Goal: Task Accomplishment & Management: Complete application form

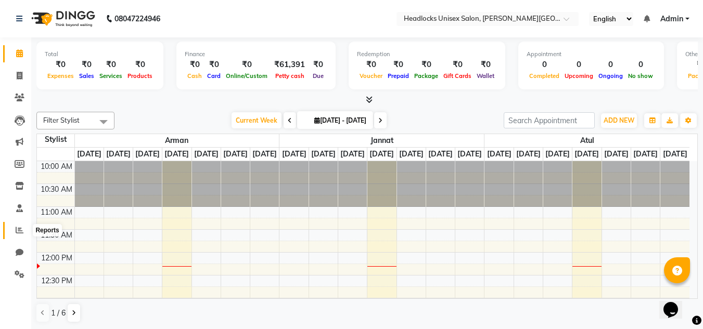
click at [23, 232] on icon at bounding box center [20, 230] width 8 height 8
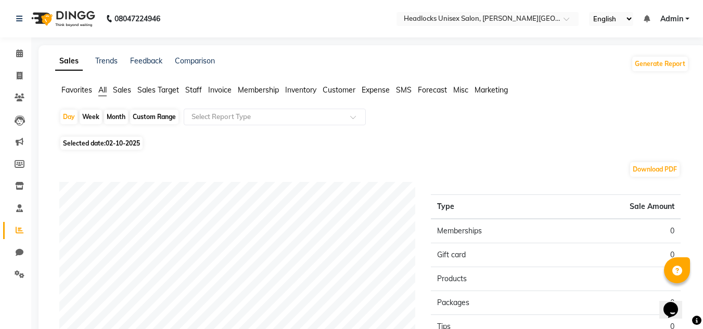
click at [124, 115] on div "Month" at bounding box center [116, 117] width 24 height 15
select select "10"
select select "2025"
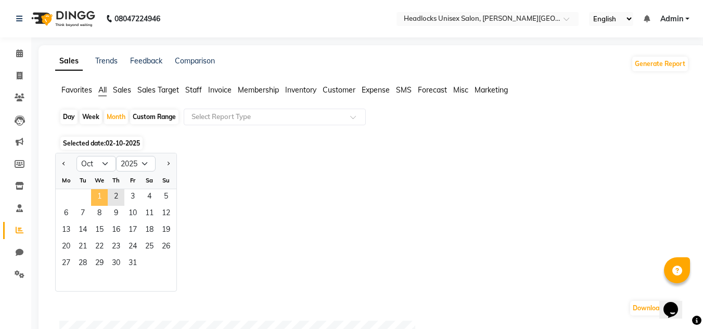
click at [101, 196] on span "1" at bounding box center [99, 197] width 17 height 17
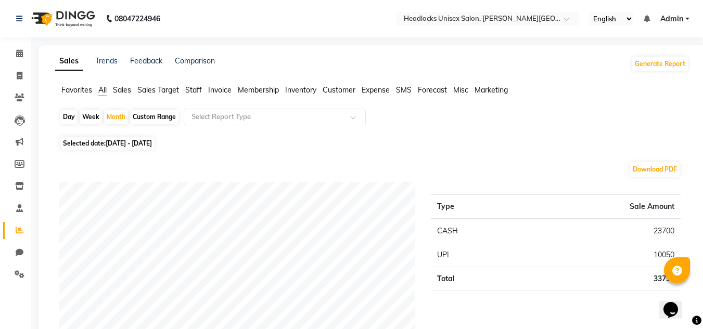
click at [193, 86] on span "Staff" at bounding box center [193, 89] width 17 height 9
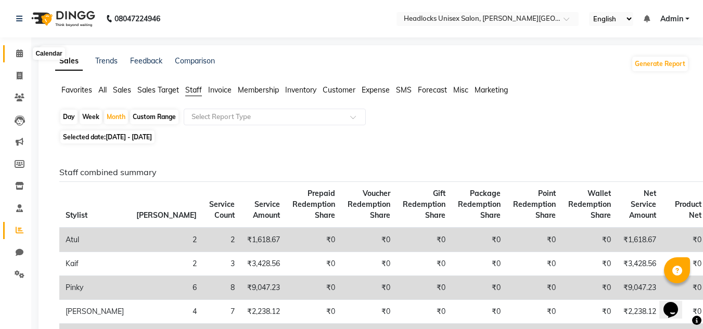
click at [18, 58] on span at bounding box center [19, 54] width 18 height 12
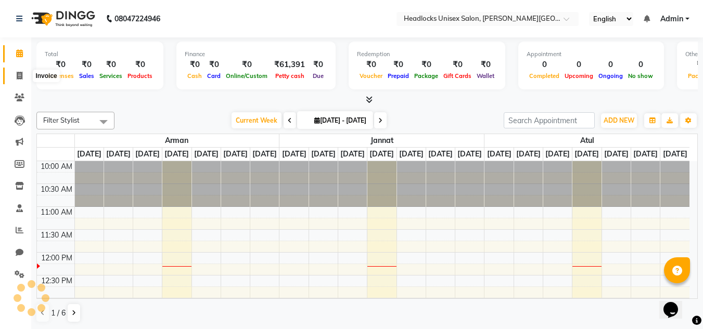
click at [22, 74] on icon at bounding box center [20, 76] width 6 height 8
drag, startPoint x: 22, startPoint y: 74, endPoint x: 15, endPoint y: 60, distance: 16.3
click at [22, 74] on icon at bounding box center [20, 76] width 6 height 8
select select "service"
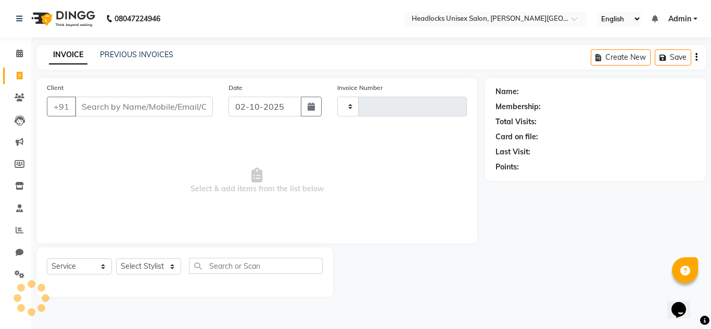
type input "3857"
select select "6850"
click at [91, 105] on input "Client" at bounding box center [144, 107] width 138 height 20
click at [118, 110] on input "Client" at bounding box center [144, 107] width 138 height 20
click at [117, 110] on input "Client" at bounding box center [144, 107] width 138 height 20
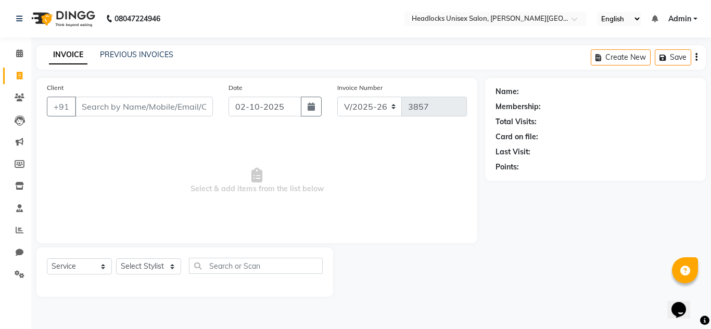
click at [117, 110] on input "Client" at bounding box center [144, 107] width 138 height 20
click at [18, 58] on span at bounding box center [19, 54] width 18 height 12
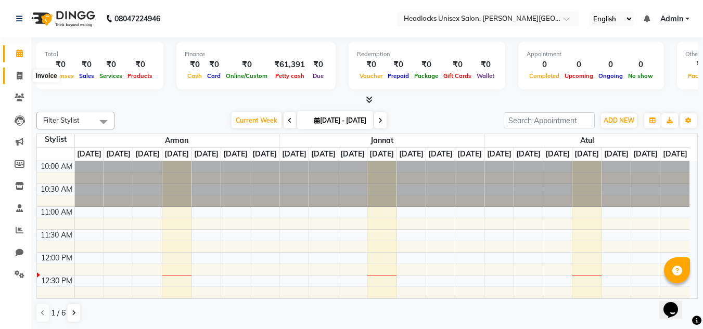
click at [18, 76] on icon at bounding box center [20, 76] width 6 height 8
select select "service"
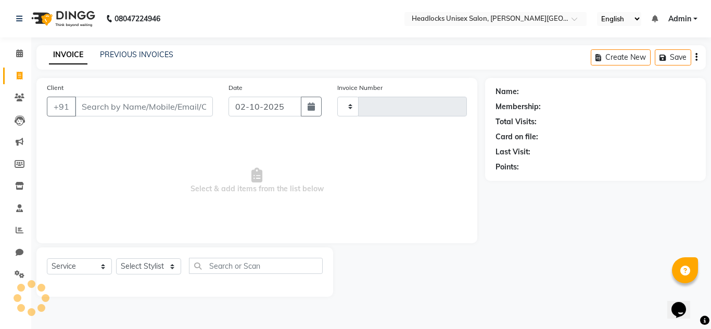
type input "3857"
select select "6850"
click at [80, 105] on input "Client" at bounding box center [144, 107] width 138 height 20
click at [85, 109] on input "Client" at bounding box center [144, 107] width 138 height 20
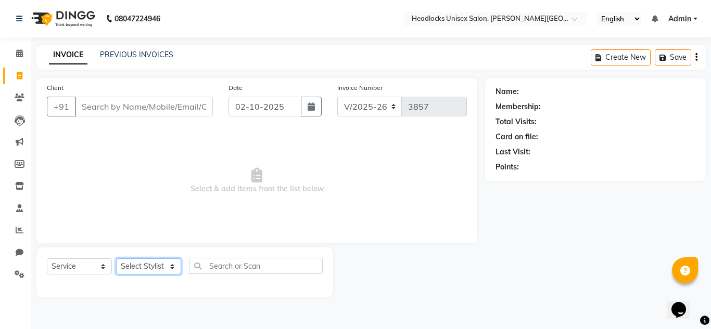
click at [144, 269] on select "Select Stylist [PERSON_NAME] Jannat Kaif [DATE] [PERSON_NAME] [PERSON_NAME] [PE…" at bounding box center [148, 267] width 65 height 16
select select "53627"
click at [116, 259] on select "Select Stylist [PERSON_NAME] Jannat Kaif [DATE] [PERSON_NAME] [PERSON_NAME] [PE…" at bounding box center [148, 267] width 65 height 16
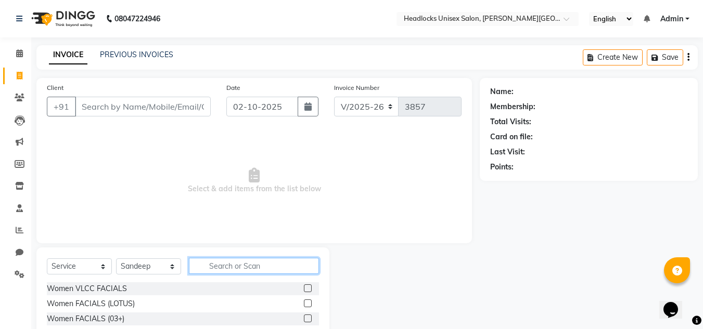
click at [227, 269] on input "text" at bounding box center [254, 266] width 130 height 16
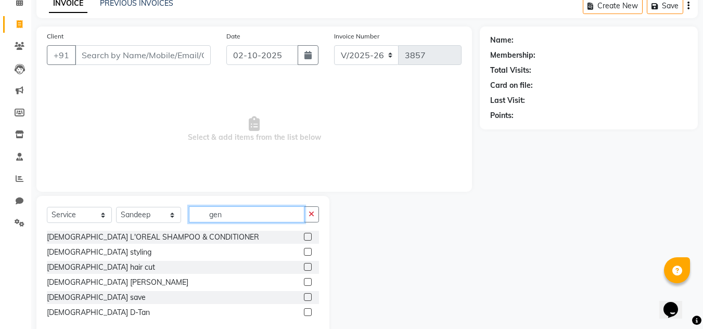
scroll to position [74, 0]
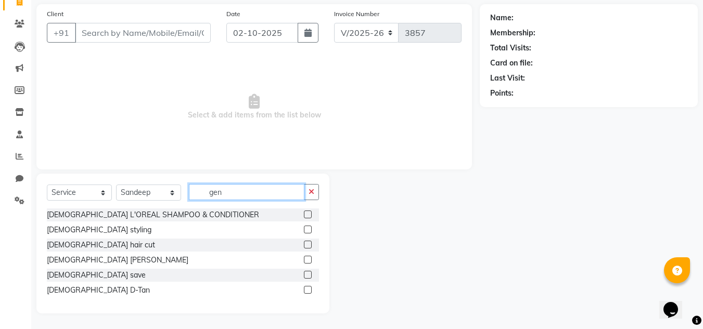
type input "gen"
click at [306, 262] on label at bounding box center [308, 260] width 8 height 8
click at [306, 262] on input "checkbox" at bounding box center [307, 260] width 7 height 7
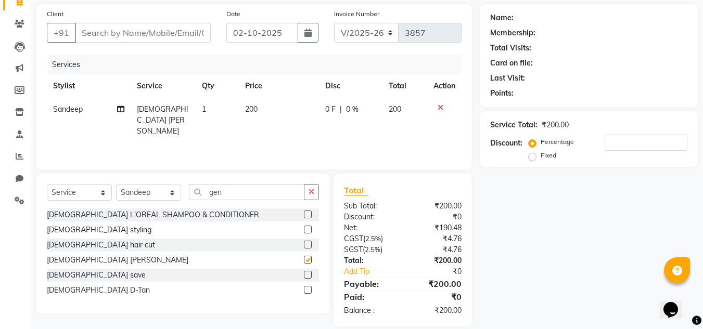
checkbox input "false"
click at [583, 252] on div "Name: Membership: Total Visits: Card on file: Last Visit: Points: Service Total…" at bounding box center [593, 165] width 226 height 323
click at [582, 252] on div "Name: Membership: Total Visits: Card on file: Last Visit: Points: Service Total…" at bounding box center [593, 165] width 226 height 323
drag, startPoint x: 583, startPoint y: 253, endPoint x: 578, endPoint y: 267, distance: 15.3
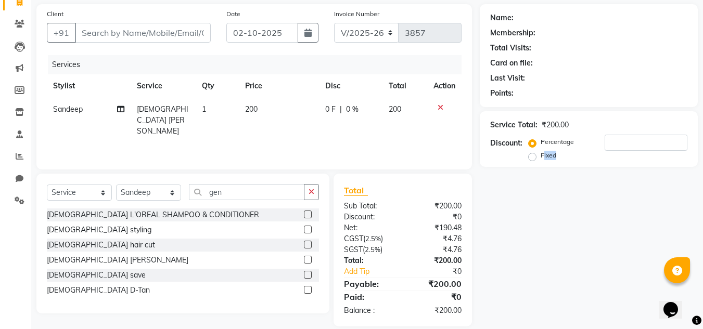
click at [578, 267] on div "Name: Membership: Total Visits: Card on file: Last Visit: Points: Service Total…" at bounding box center [593, 165] width 226 height 323
click at [577, 268] on div "Name: Membership: Total Visits: Card on file: Last Visit: Points: Service Total…" at bounding box center [593, 165] width 226 height 323
drag, startPoint x: 577, startPoint y: 268, endPoint x: 703, endPoint y: 267, distance: 125.4
click at [702, 255] on html "08047224946 Select Location × Headlocks Unisex Salon, [PERSON_NAME] Nagar Engli…" at bounding box center [351, 90] width 703 height 329
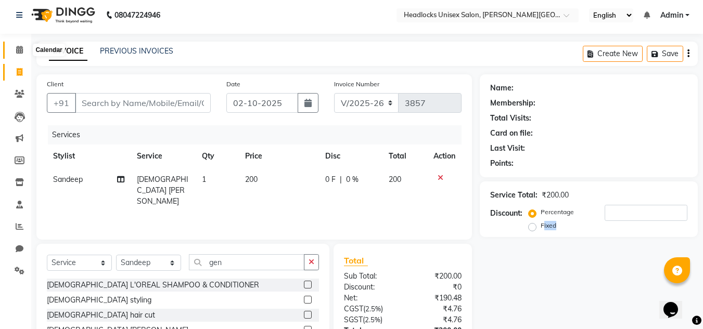
click at [23, 46] on span at bounding box center [19, 50] width 18 height 12
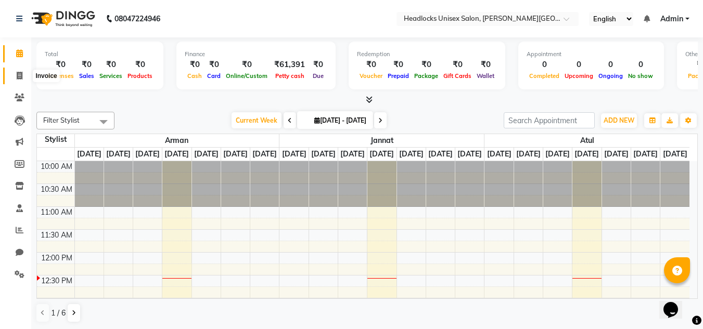
click at [21, 75] on icon at bounding box center [20, 76] width 6 height 8
select select "6850"
select select "service"
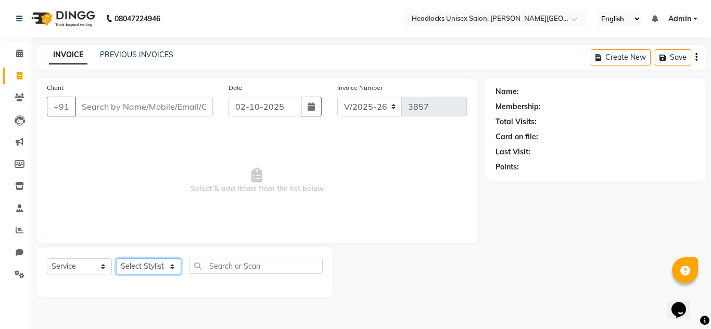
click at [162, 260] on select "Select Stylist [PERSON_NAME] Jannat Kaif [DATE] [PERSON_NAME] [PERSON_NAME] [PE…" at bounding box center [148, 267] width 65 height 16
drag, startPoint x: 162, startPoint y: 260, endPoint x: 138, endPoint y: 213, distance: 52.3
click at [138, 213] on div "Client +91 Date [DATE] Invoice Number V/2025 V/[PHONE_NUMBER] Select & add item…" at bounding box center [257, 187] width 456 height 219
click at [158, 268] on select "Select Stylist [PERSON_NAME] Jannat Kaif [DATE] [PERSON_NAME] [PERSON_NAME] [PE…" at bounding box center [148, 267] width 65 height 16
select select "53627"
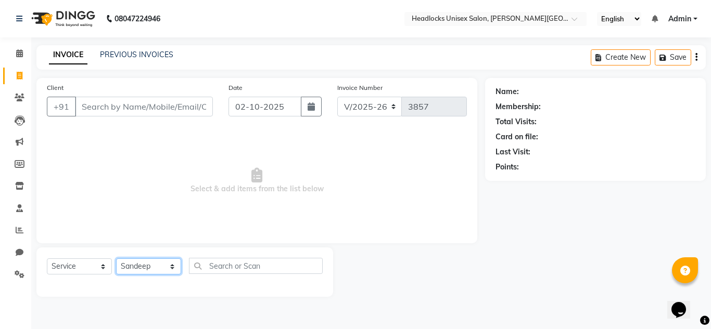
click at [116, 259] on select "Select Stylist [PERSON_NAME] Jannat Kaif [DATE] [PERSON_NAME] [PERSON_NAME] [PE…" at bounding box center [148, 267] width 65 height 16
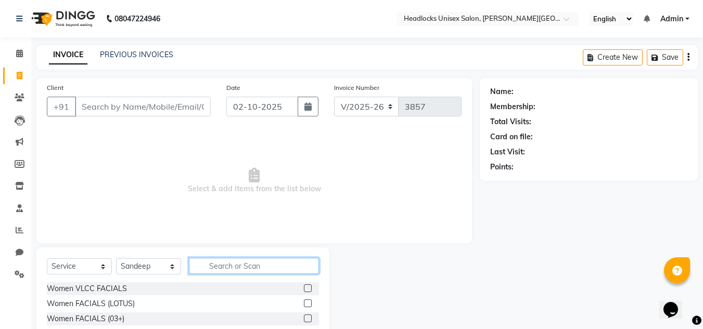
click at [268, 262] on input "text" at bounding box center [254, 266] width 130 height 16
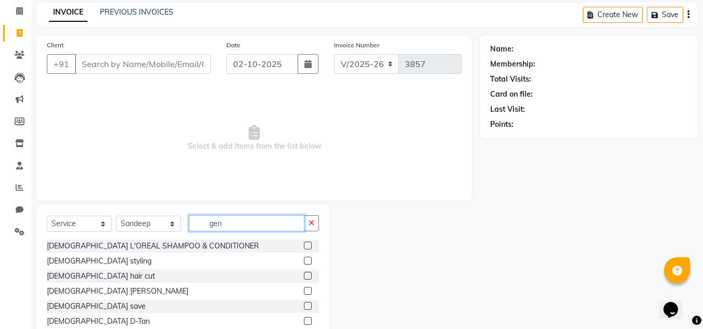
scroll to position [74, 0]
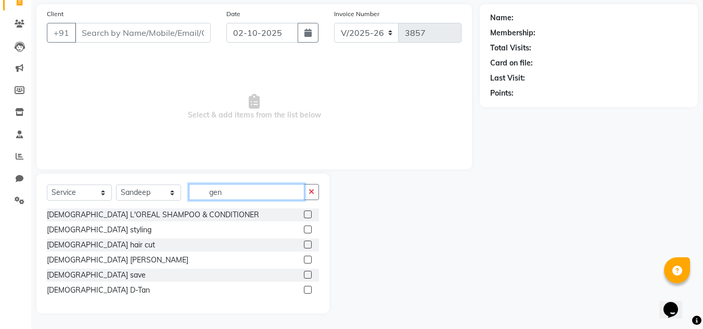
type input "gen"
click at [309, 261] on label at bounding box center [308, 260] width 8 height 8
click at [309, 261] on input "checkbox" at bounding box center [307, 260] width 7 height 7
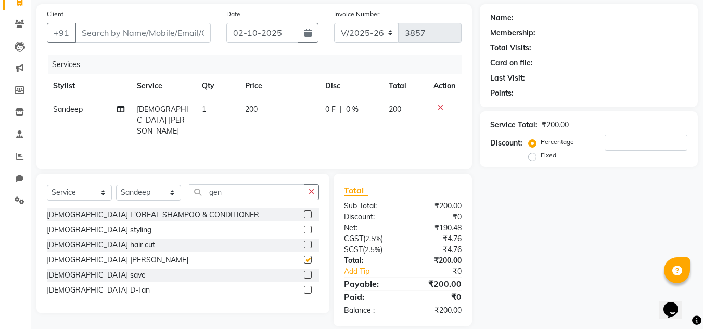
checkbox input "false"
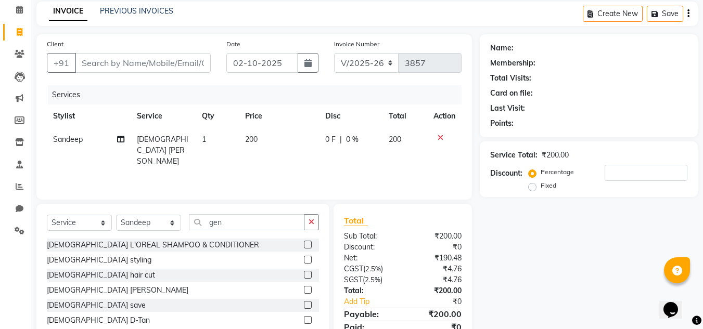
scroll to position [6, 0]
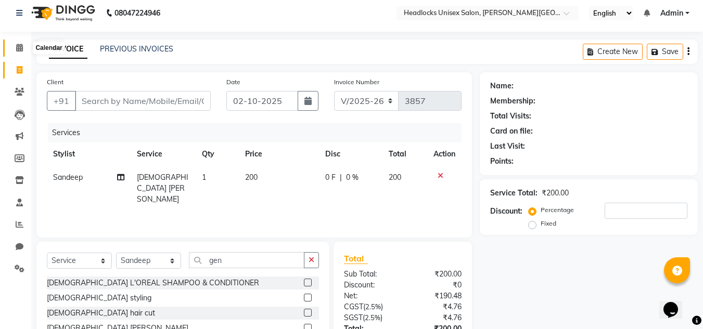
click at [19, 54] on span at bounding box center [19, 48] width 18 height 12
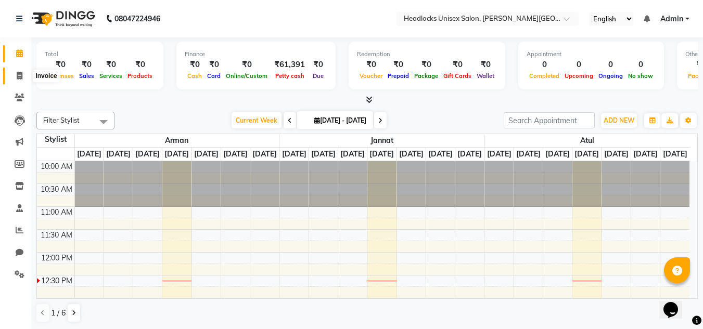
click at [19, 75] on icon at bounding box center [20, 76] width 6 height 8
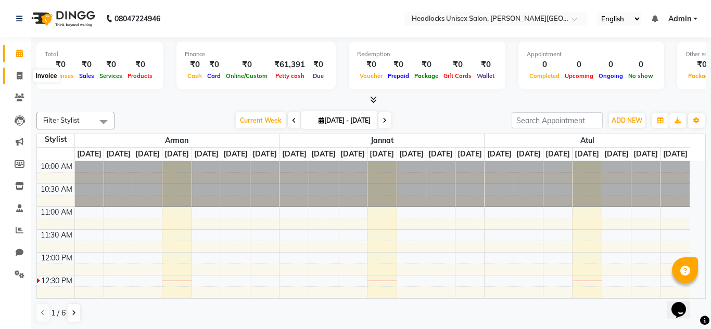
select select "service"
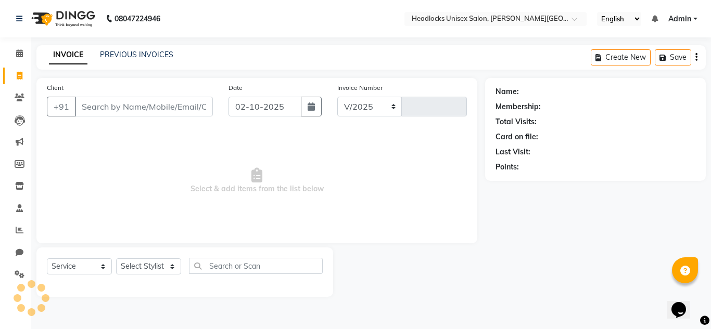
select select "6850"
type input "3857"
click at [95, 98] on input "Client" at bounding box center [144, 107] width 138 height 20
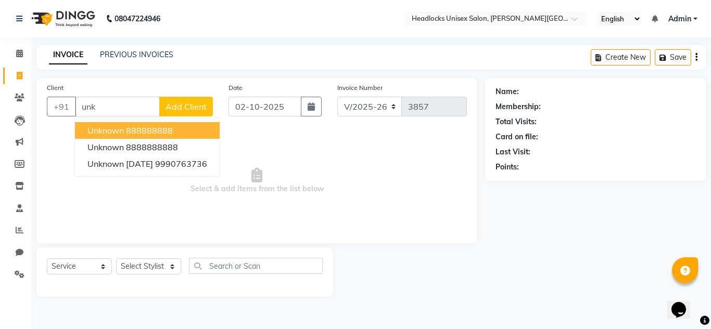
click at [130, 130] on ngb-highlight "888888888" at bounding box center [149, 130] width 47 height 10
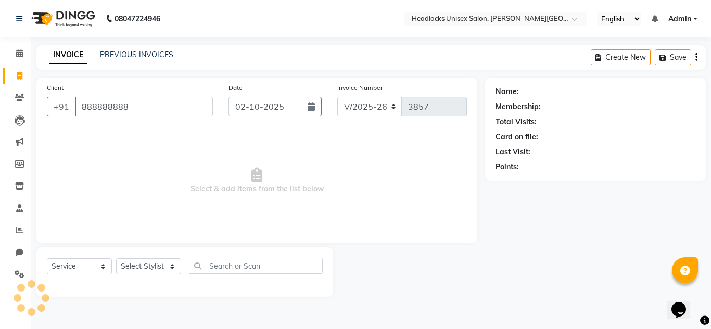
type input "888888888"
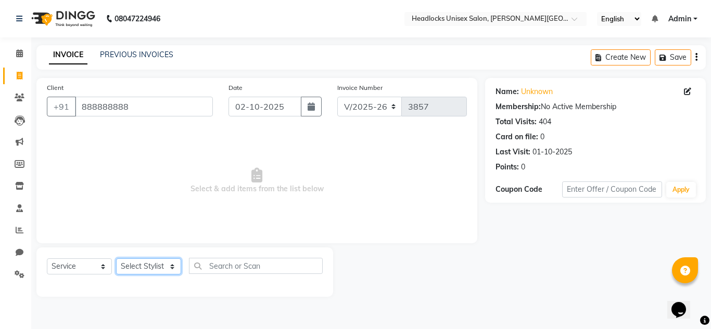
click at [157, 268] on select "Select Stylist [PERSON_NAME] Jannat Kaif [DATE] [PERSON_NAME] [PERSON_NAME] [PE…" at bounding box center [148, 267] width 65 height 16
select select "53627"
click at [116, 259] on select "Select Stylist [PERSON_NAME] Jannat Kaif [DATE] [PERSON_NAME] [PERSON_NAME] [PE…" at bounding box center [148, 267] width 65 height 16
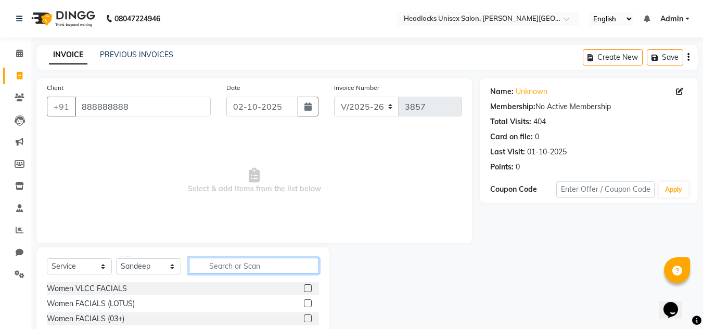
click at [217, 261] on input "text" at bounding box center [254, 266] width 130 height 16
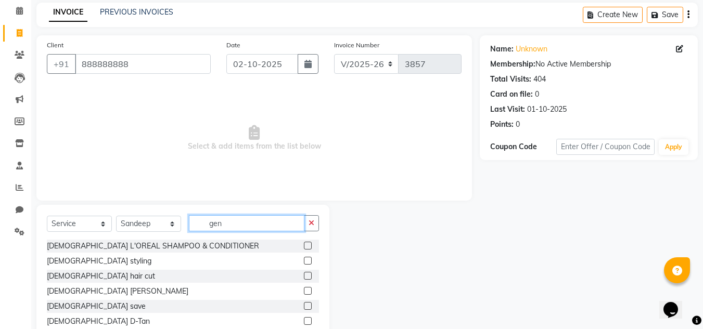
scroll to position [74, 0]
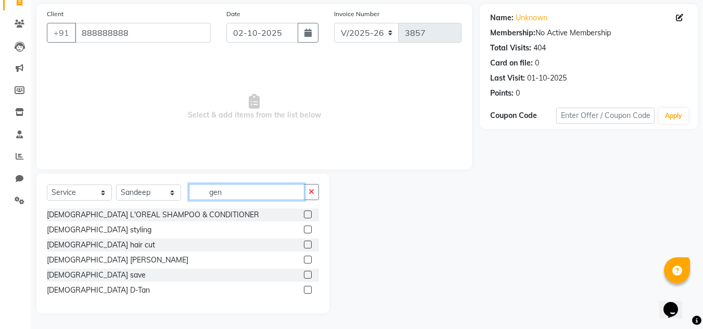
type input "gen"
click at [313, 261] on div at bounding box center [311, 260] width 15 height 13
click at [309, 260] on label at bounding box center [308, 260] width 8 height 8
click at [309, 260] on input "checkbox" at bounding box center [307, 260] width 7 height 7
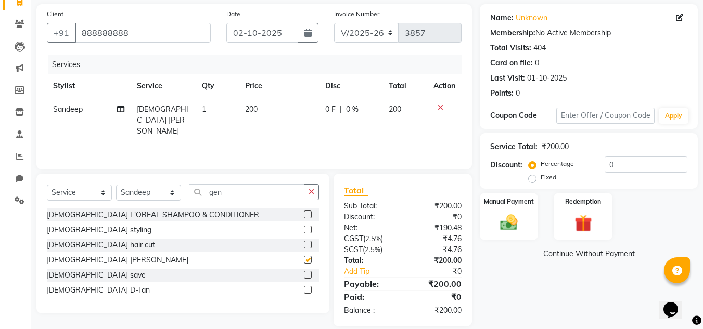
checkbox input "false"
click at [512, 226] on img at bounding box center [508, 222] width 29 height 21
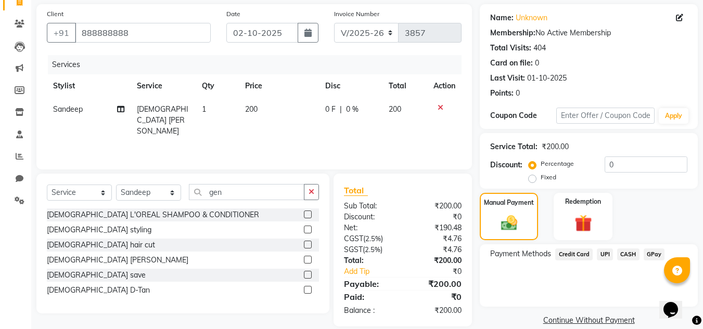
click at [604, 254] on span "UPI" at bounding box center [605, 255] width 16 height 12
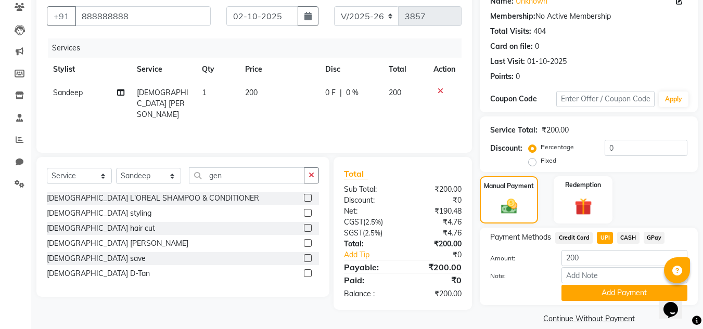
scroll to position [101, 0]
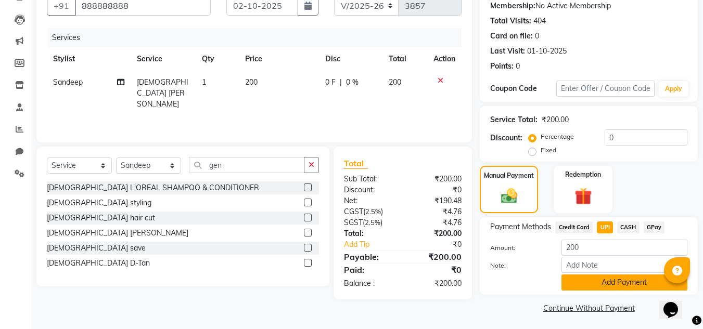
click at [634, 288] on button "Add Payment" at bounding box center [624, 283] width 126 height 16
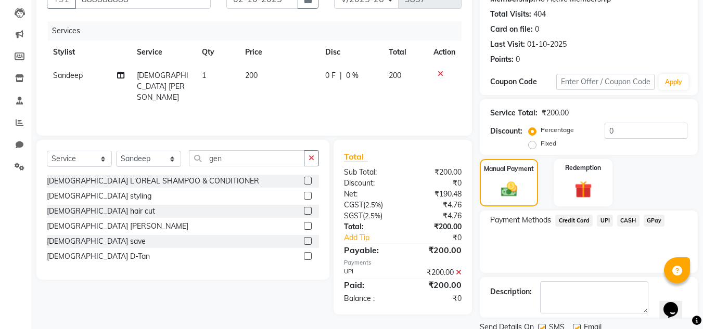
scroll to position [146, 0]
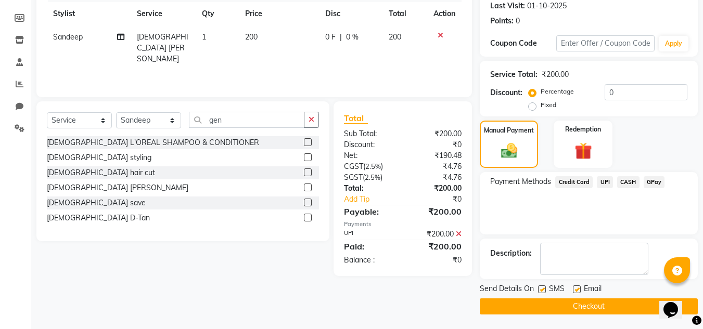
click at [635, 305] on button "Checkout" at bounding box center [589, 307] width 218 height 16
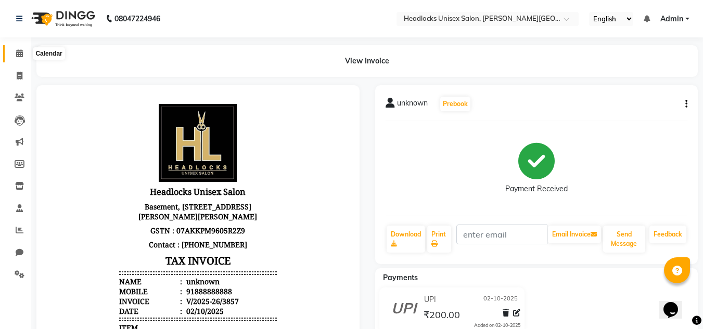
click at [20, 54] on icon at bounding box center [19, 53] width 7 height 8
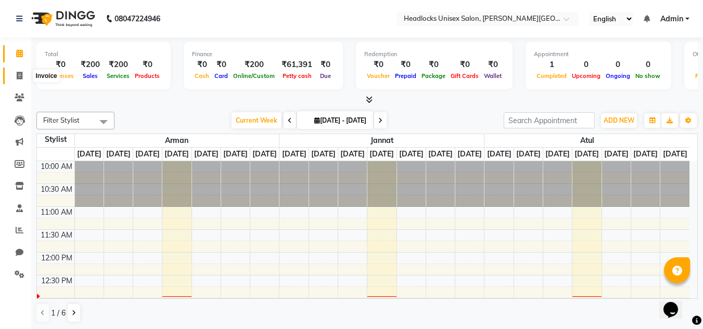
click at [17, 75] on icon at bounding box center [20, 76] width 6 height 8
select select "service"
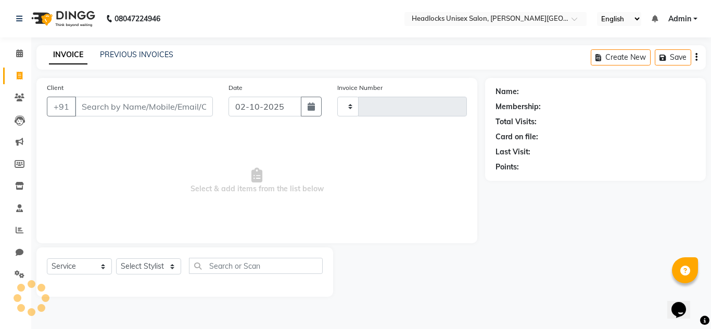
type input "3858"
select select "6850"
type input "9"
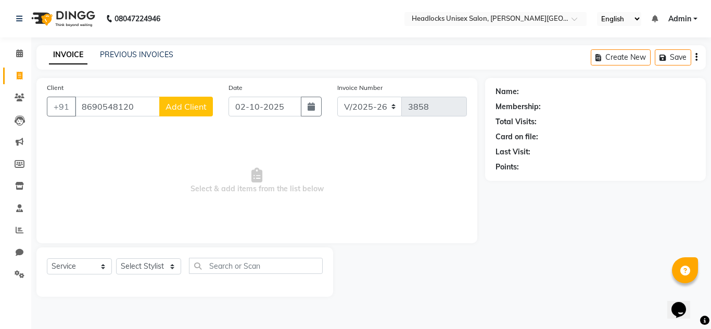
type input "8690548120"
click at [170, 106] on span "Add Client" at bounding box center [185, 106] width 41 height 10
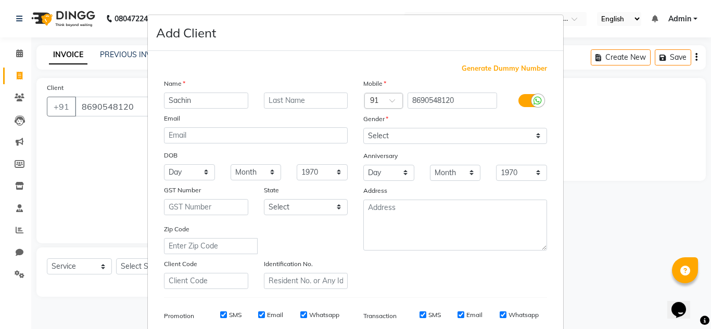
type input "Sachin"
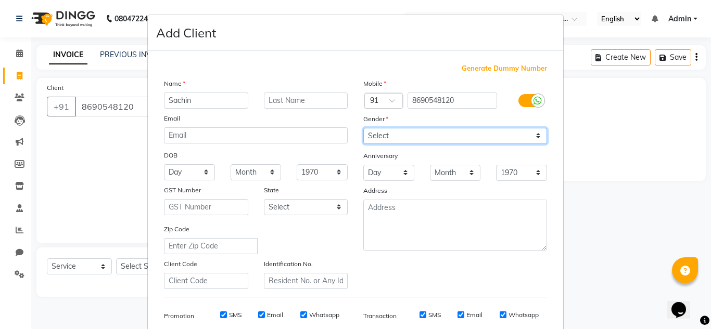
click at [536, 134] on select "Select [DEMOGRAPHIC_DATA] [DEMOGRAPHIC_DATA] Other Prefer Not To Say" at bounding box center [455, 136] width 184 height 16
select select "[DEMOGRAPHIC_DATA]"
click at [363, 128] on select "Select [DEMOGRAPHIC_DATA] [DEMOGRAPHIC_DATA] Other Prefer Not To Say" at bounding box center [455, 136] width 184 height 16
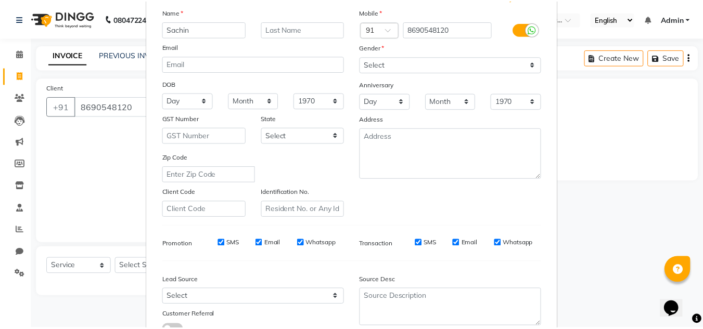
scroll to position [151, 0]
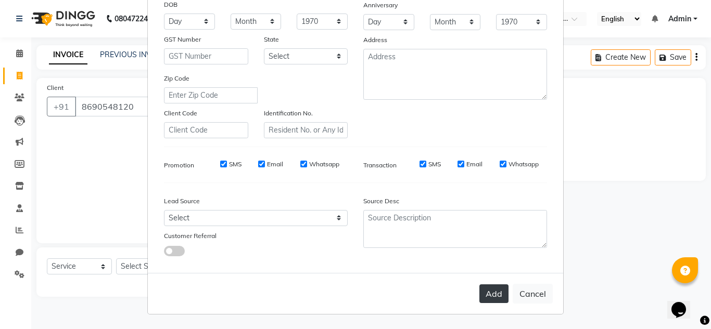
click at [494, 289] on button "Add" at bounding box center [493, 294] width 29 height 19
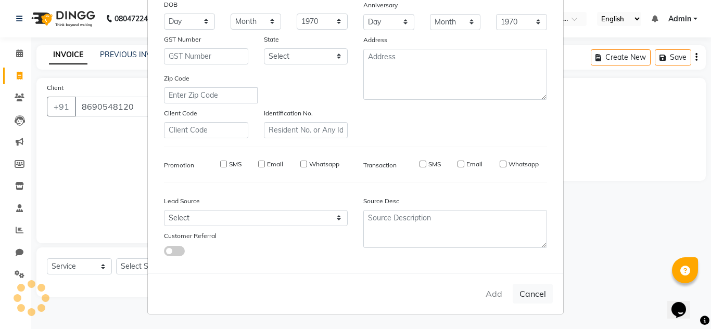
select select
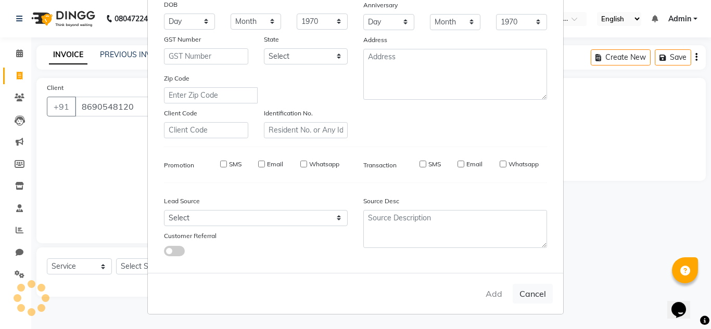
select select
checkbox input "false"
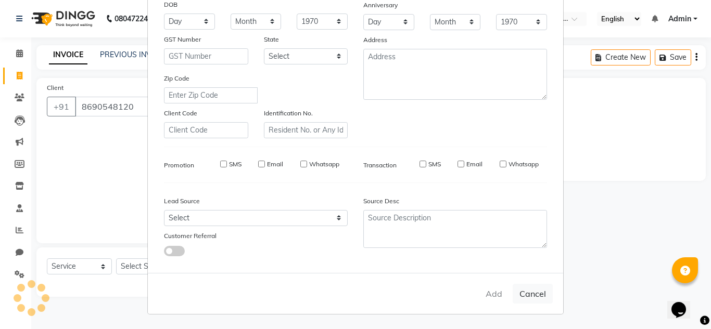
checkbox input "false"
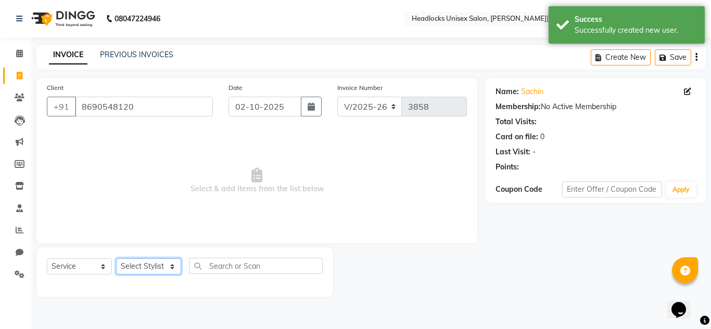
click at [169, 262] on select "Select Stylist [PERSON_NAME] Jannat Kaif [DATE] [PERSON_NAME] [PERSON_NAME] [PE…" at bounding box center [148, 267] width 65 height 16
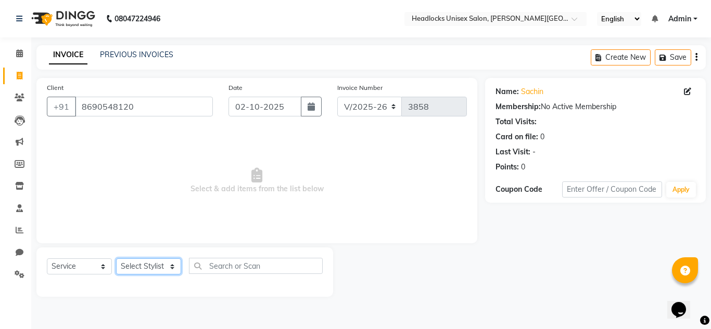
select select "66496"
click at [116, 259] on select "Select Stylist [PERSON_NAME] Jannat Kaif [DATE] [PERSON_NAME] [PERSON_NAME] [PE…" at bounding box center [148, 267] width 65 height 16
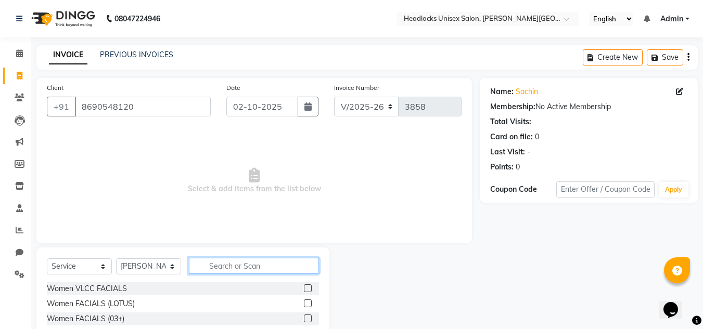
click at [222, 263] on input "text" at bounding box center [254, 266] width 130 height 16
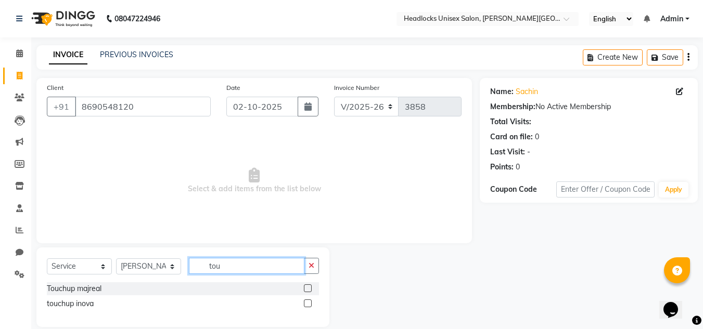
type input "tou"
click at [307, 289] on label at bounding box center [308, 289] width 8 height 8
click at [307, 289] on input "checkbox" at bounding box center [307, 289] width 7 height 7
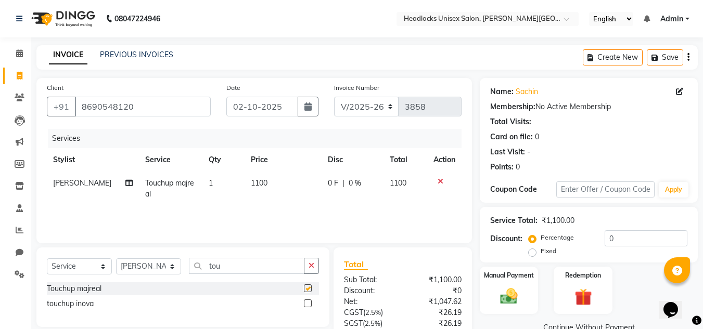
checkbox input "false"
click at [253, 182] on span "1100" at bounding box center [259, 182] width 17 height 9
select select "66496"
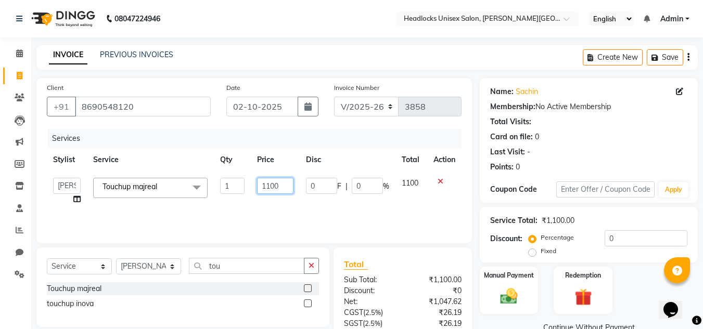
click at [272, 185] on input "1100" at bounding box center [275, 186] width 36 height 16
type input "1000"
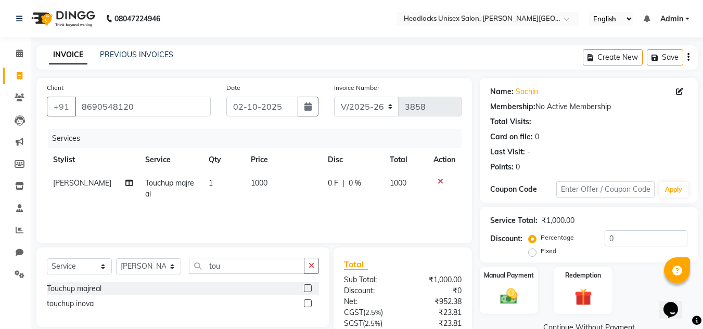
click at [627, 268] on div "Manual Payment Redemption" at bounding box center [589, 290] width 234 height 47
click at [224, 264] on input "tou" at bounding box center [246, 266] width 115 height 16
type input "t"
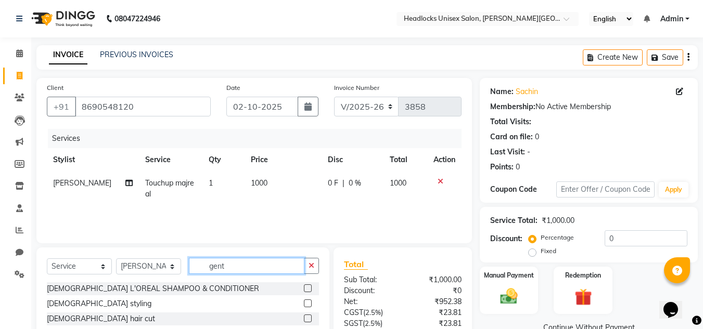
scroll to position [87, 0]
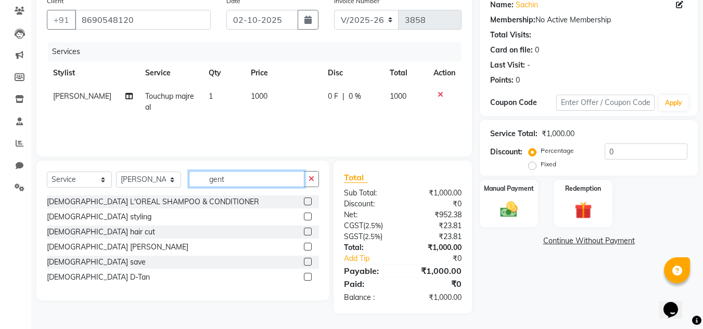
type input "gent"
click at [309, 229] on label at bounding box center [308, 232] width 8 height 8
click at [309, 229] on input "checkbox" at bounding box center [307, 232] width 7 height 7
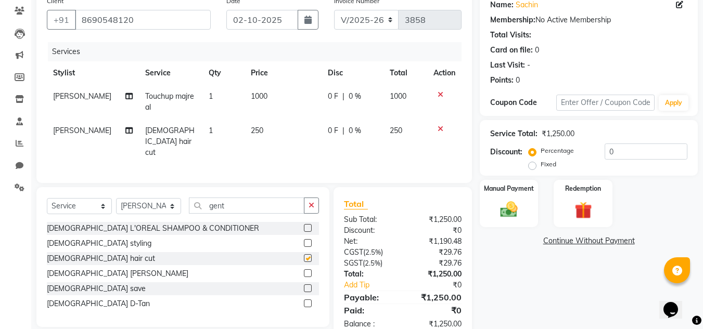
checkbox input "false"
click at [308, 269] on label at bounding box center [308, 273] width 8 height 8
click at [308, 270] on input "checkbox" at bounding box center [307, 273] width 7 height 7
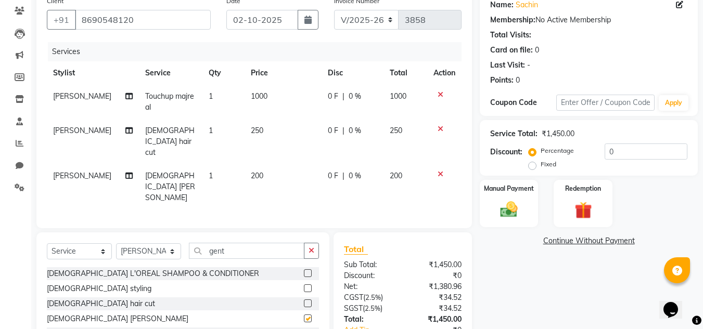
checkbox input "false"
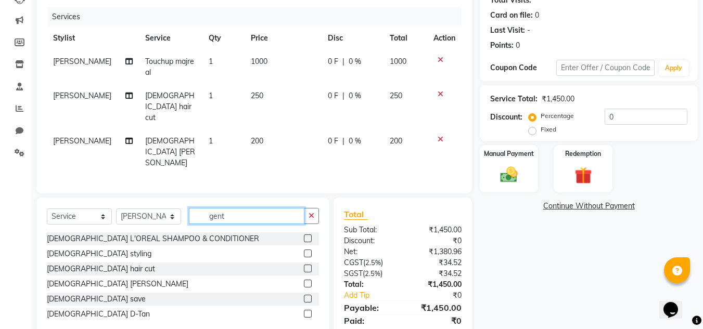
click at [244, 208] on input "gent" at bounding box center [246, 216] width 115 height 16
click at [307, 310] on label at bounding box center [308, 314] width 8 height 8
click at [307, 311] on input "checkbox" at bounding box center [307, 314] width 7 height 7
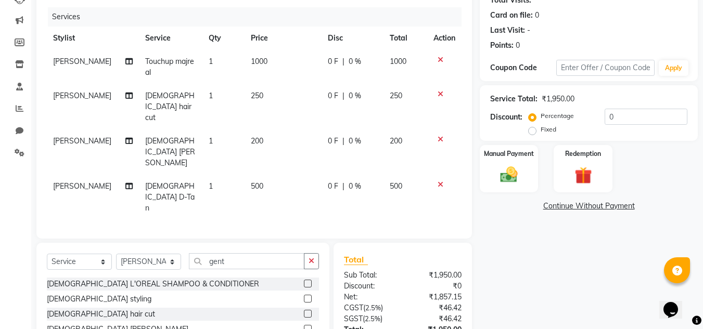
checkbox input "false"
click at [251, 182] on span "500" at bounding box center [257, 186] width 12 height 9
select select "66496"
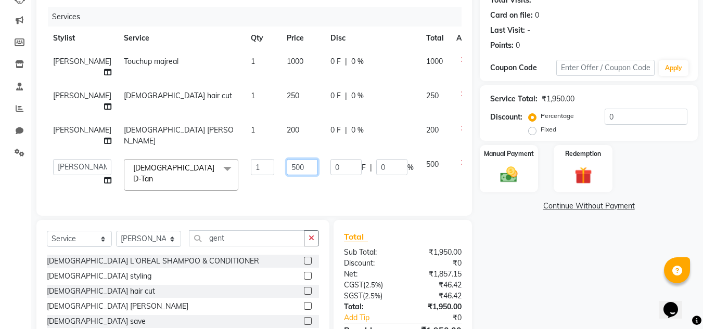
click at [287, 162] on input "500" at bounding box center [302, 167] width 31 height 16
type input "400"
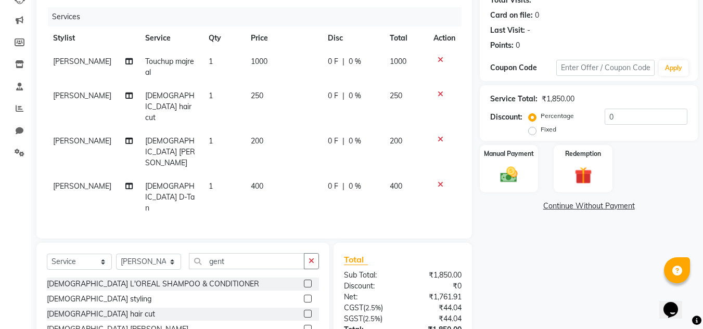
click at [589, 227] on div "Name: Sachin Membership: No Active Membership Total Visits: Card on file: 0 Las…" at bounding box center [593, 176] width 226 height 440
click at [504, 175] on img at bounding box center [508, 174] width 29 height 21
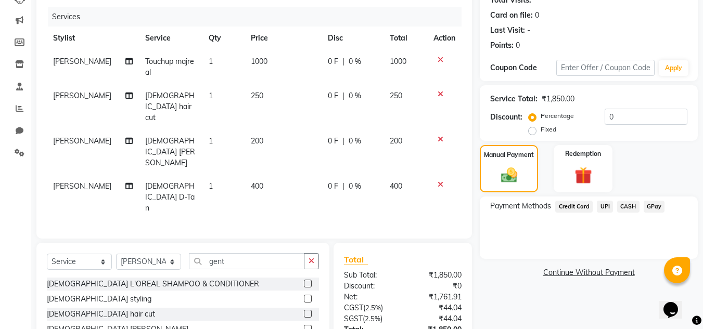
click at [607, 204] on span "UPI" at bounding box center [605, 207] width 16 height 12
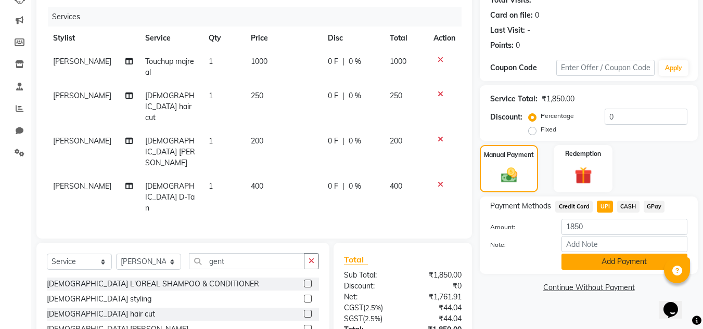
click at [585, 256] on button "Add Payment" at bounding box center [624, 262] width 126 height 16
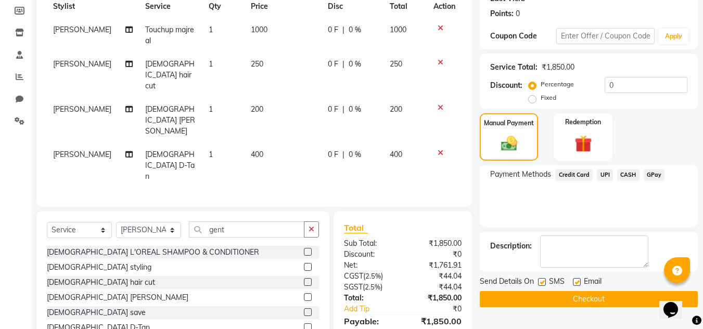
scroll to position [168, 0]
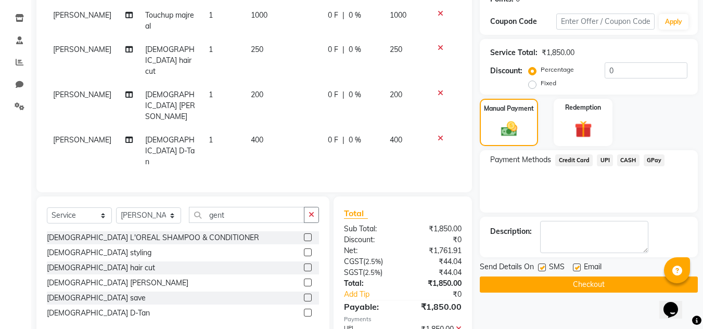
click at [625, 285] on button "Checkout" at bounding box center [589, 285] width 218 height 16
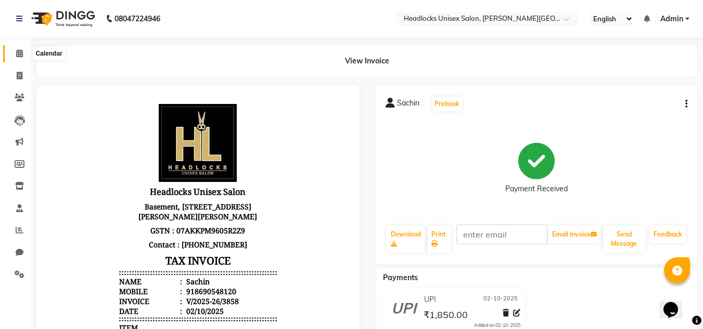
click at [19, 55] on icon at bounding box center [19, 53] width 7 height 8
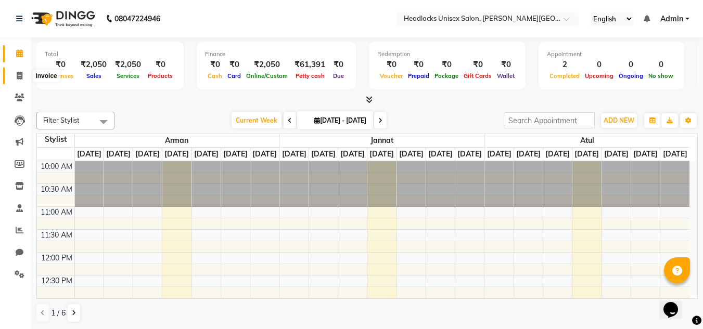
click at [19, 74] on icon at bounding box center [20, 76] width 6 height 8
select select "service"
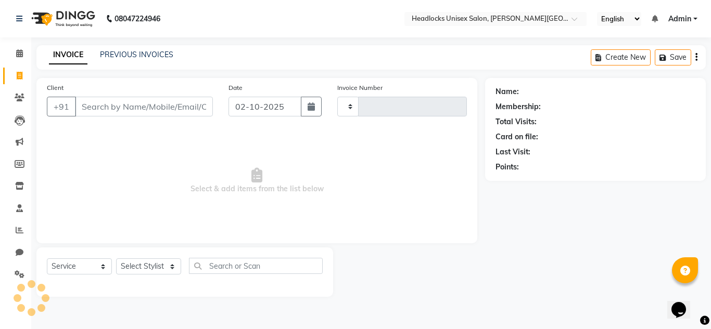
type input "3859"
select select "6850"
click at [19, 72] on icon at bounding box center [20, 76] width 6 height 8
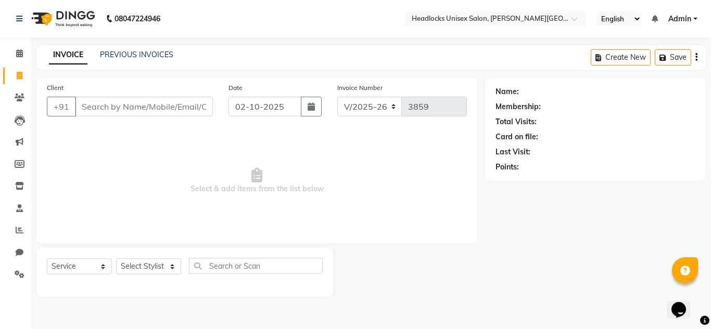
select select "service"
select select "6850"
type input "3859"
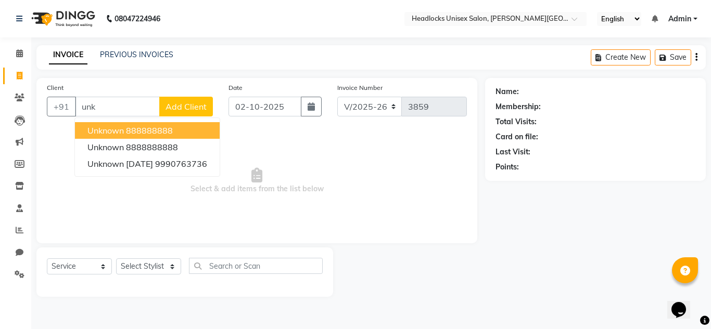
click at [123, 126] on span "unknown" at bounding box center [105, 130] width 36 height 10
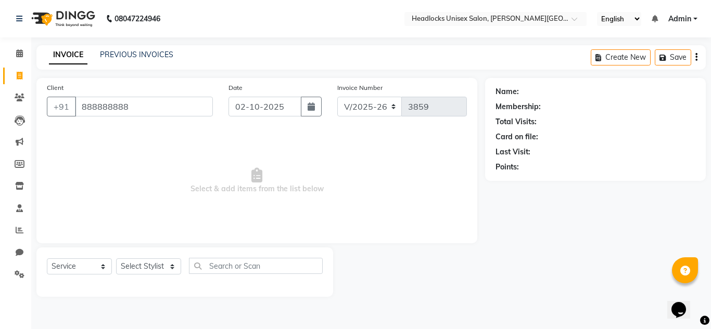
type input "888888888"
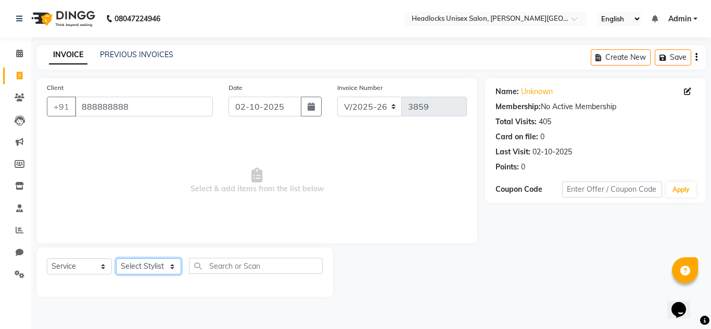
click at [151, 264] on select "Select Stylist [PERSON_NAME] Jannat Kaif [DATE] [PERSON_NAME] [PERSON_NAME] [PE…" at bounding box center [148, 267] width 65 height 16
select select "66496"
click at [116, 259] on select "Select Stylist [PERSON_NAME] Jannat Kaif [DATE] [PERSON_NAME] [PERSON_NAME] [PE…" at bounding box center [148, 267] width 65 height 16
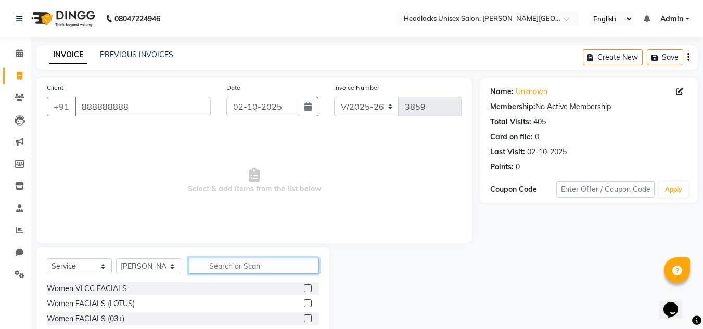
click at [218, 268] on input "text" at bounding box center [254, 266] width 130 height 16
type input "ge"
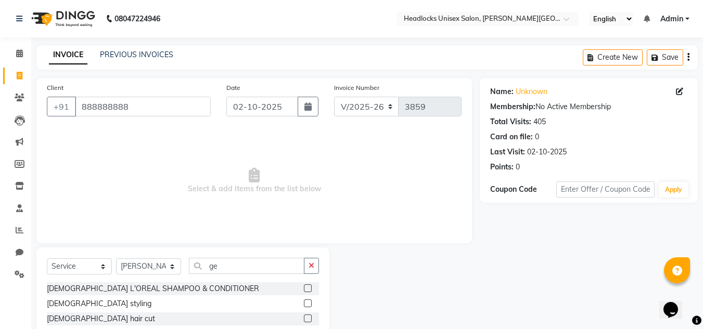
click at [304, 316] on label at bounding box center [308, 319] width 8 height 8
click at [304, 316] on input "checkbox" at bounding box center [307, 319] width 7 height 7
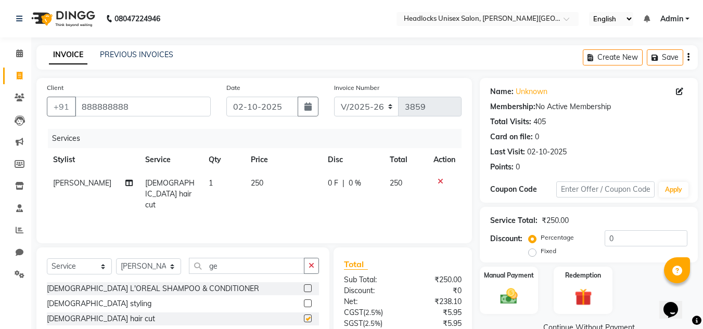
checkbox input "false"
click at [702, 263] on div "Name: Unknown Membership: No Active Membership Total Visits: 405 Card on file: …" at bounding box center [593, 239] width 226 height 323
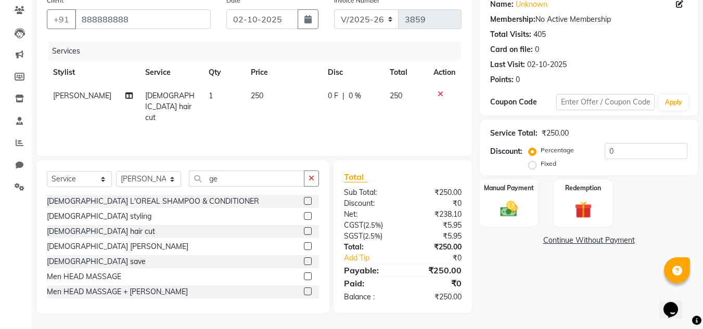
click at [304, 251] on div at bounding box center [307, 247] width 7 height 11
click at [304, 247] on label at bounding box center [308, 246] width 8 height 8
click at [304, 247] on input "checkbox" at bounding box center [307, 246] width 7 height 7
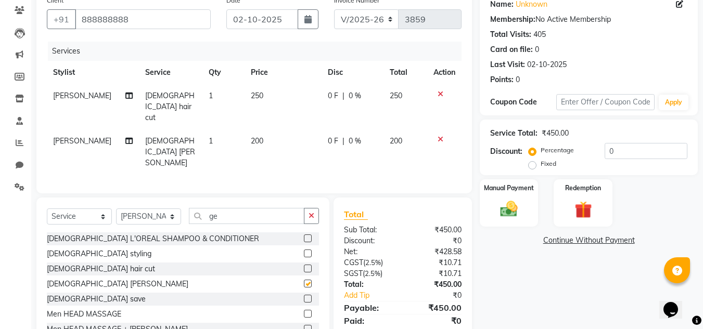
checkbox input "false"
click at [314, 212] on icon "button" at bounding box center [311, 215] width 6 height 7
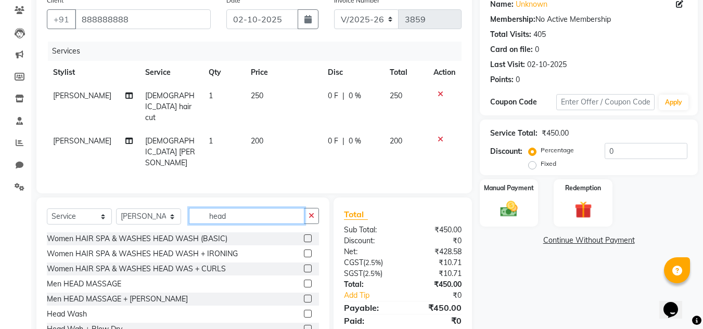
type input "head"
click at [304, 310] on label at bounding box center [308, 314] width 8 height 8
click at [304, 311] on input "checkbox" at bounding box center [307, 314] width 7 height 7
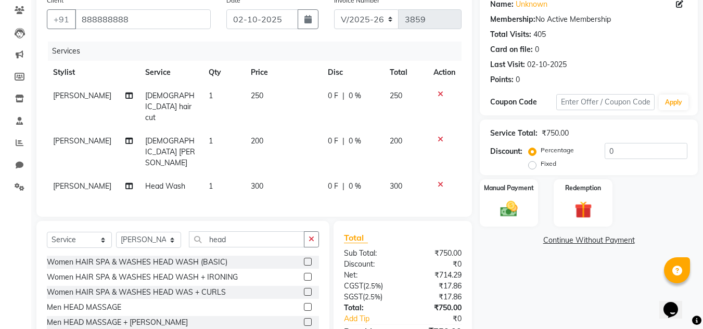
checkbox input "false"
click at [251, 182] on span "300" at bounding box center [257, 186] width 12 height 9
select select "66496"
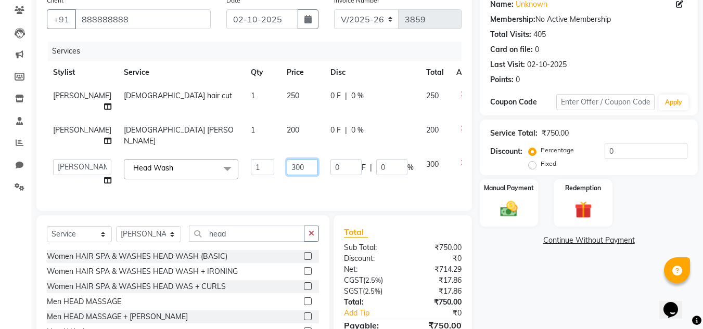
click at [287, 167] on input "300" at bounding box center [302, 167] width 31 height 16
click at [287, 168] on input "00" at bounding box center [302, 167] width 31 height 16
type input "150"
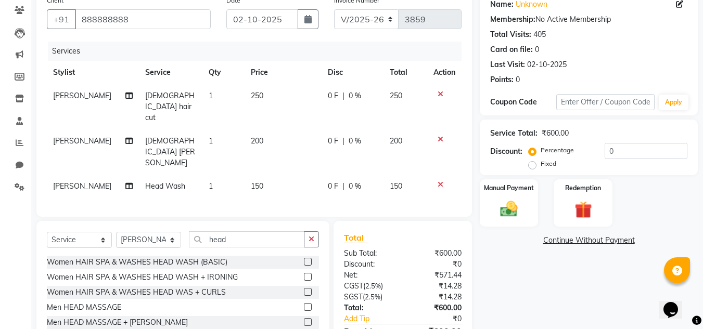
click at [514, 254] on div "Name: Unknown Membership: No Active Membership Total Visits: 405 Card on file: …" at bounding box center [593, 183] width 226 height 384
click at [498, 216] on img at bounding box center [508, 209] width 29 height 21
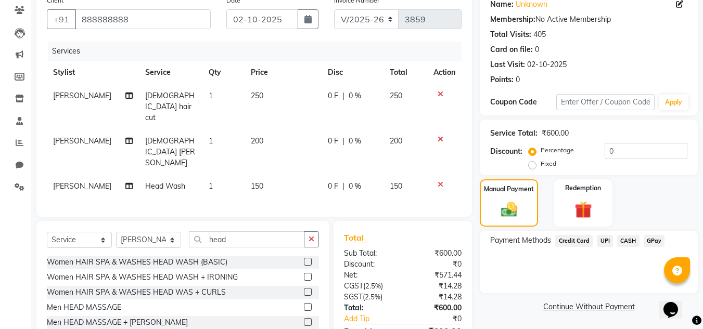
click at [626, 239] on span "CASH" at bounding box center [628, 241] width 22 height 12
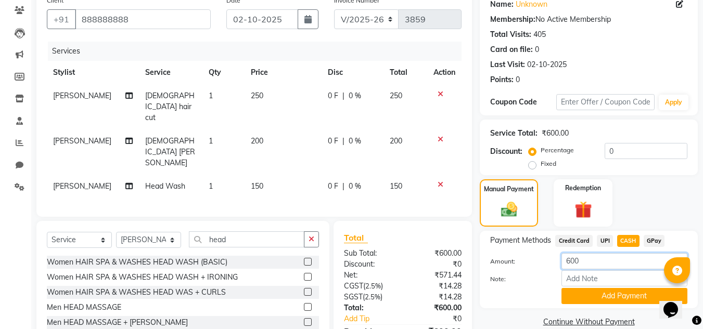
click at [571, 260] on input "600" at bounding box center [624, 261] width 126 height 16
type input "500"
click at [589, 289] on button "Add Payment" at bounding box center [624, 296] width 126 height 16
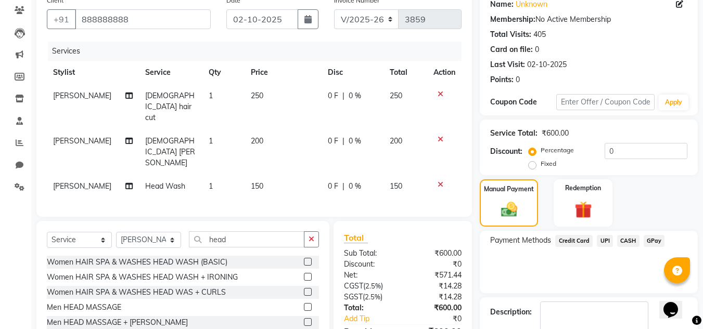
click at [603, 241] on span "UPI" at bounding box center [605, 241] width 16 height 12
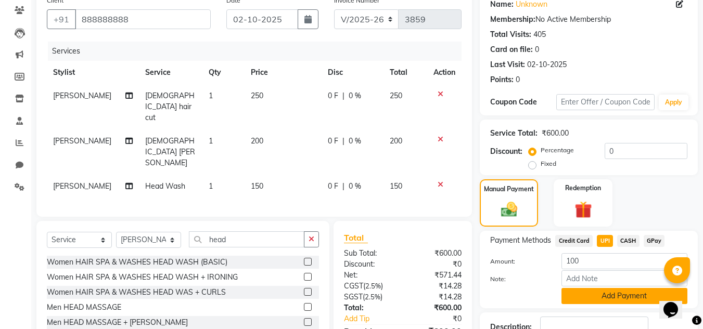
click at [596, 294] on button "Add Payment" at bounding box center [624, 296] width 126 height 16
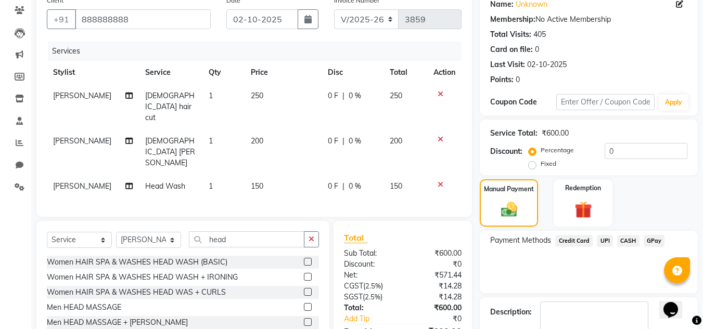
scroll to position [152, 0]
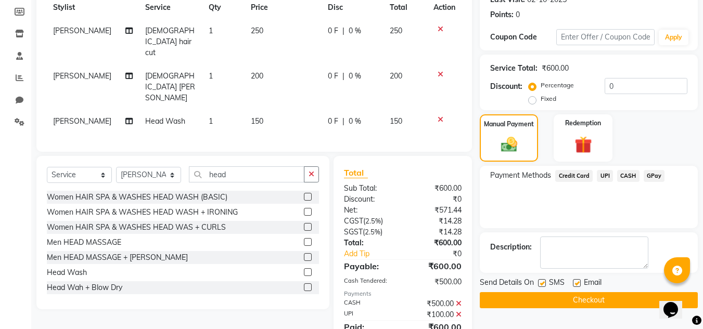
click at [630, 302] on button "Checkout" at bounding box center [589, 300] width 218 height 16
